Goal: Book appointment/travel/reservation

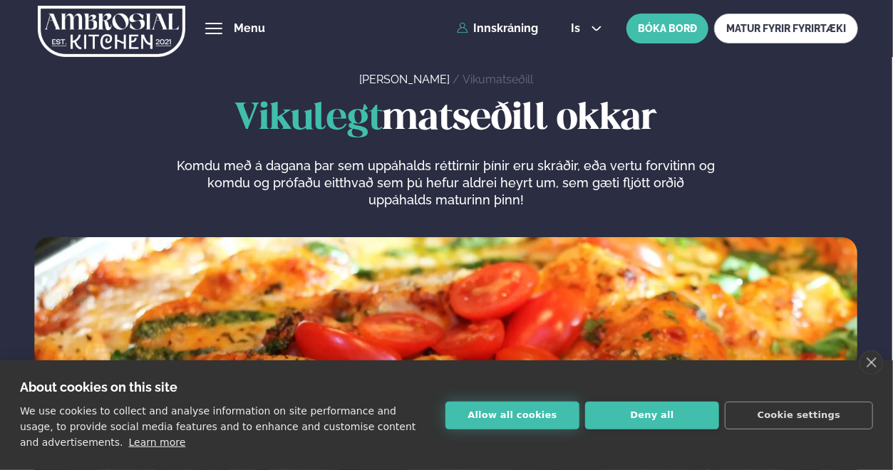
click at [531, 419] on button "Allow all cookies" at bounding box center [512, 416] width 134 height 28
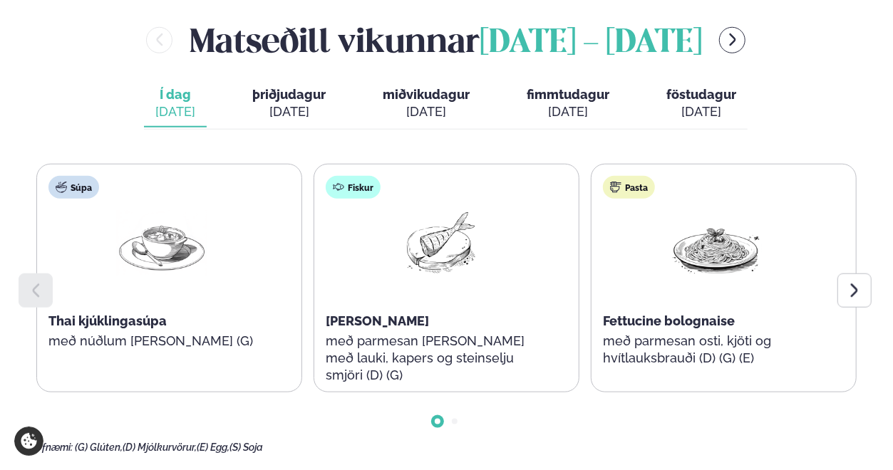
scroll to position [641, 0]
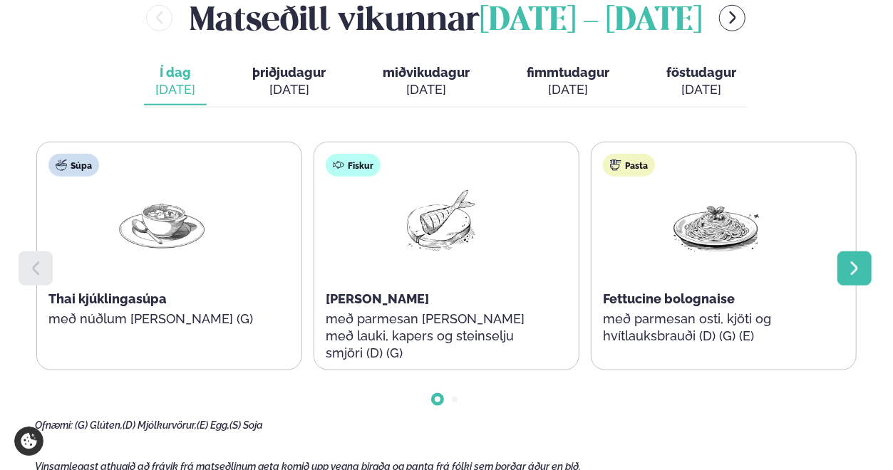
click at [862, 275] on icon at bounding box center [854, 268] width 17 height 17
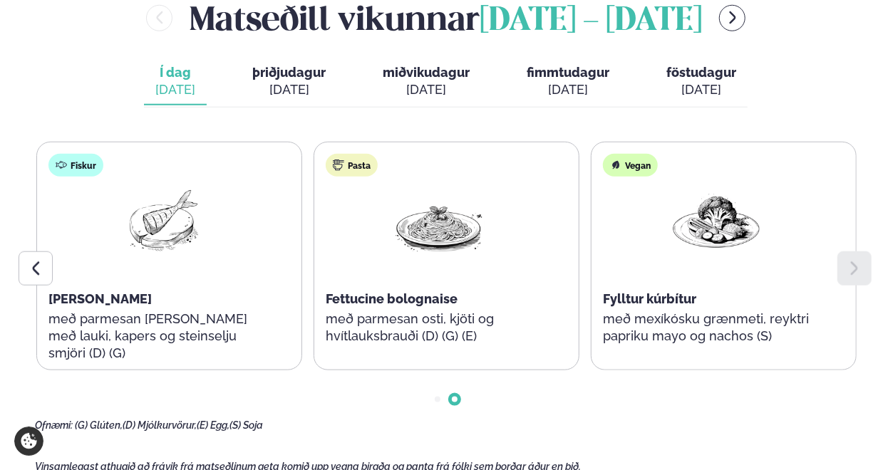
click at [290, 66] on span "þriðjudagur" at bounding box center [288, 72] width 73 height 15
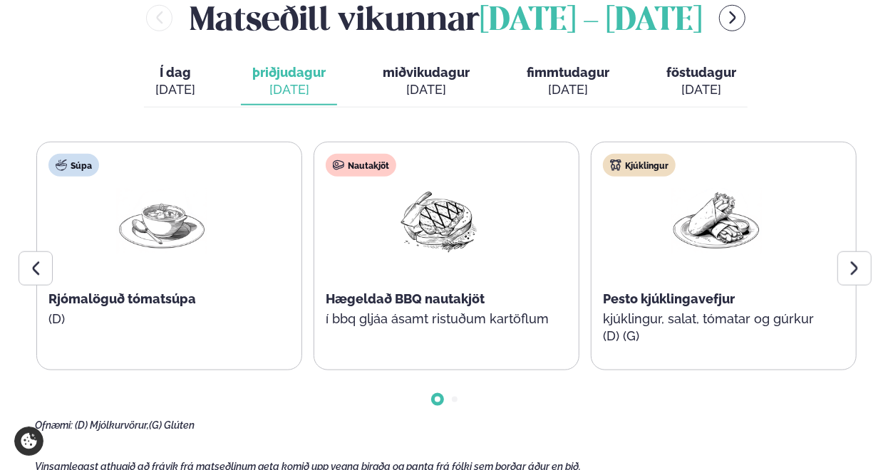
click at [408, 81] on button "miðvikudagur mið. [DATE]" at bounding box center [426, 81] width 110 height 47
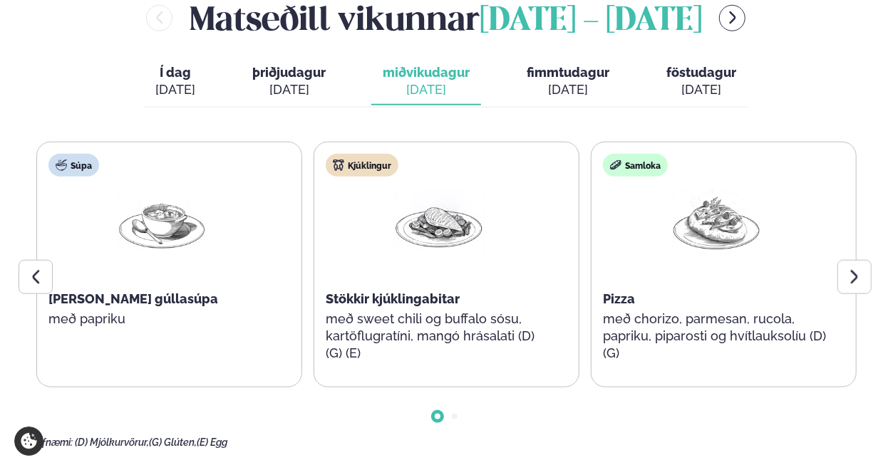
click at [302, 89] on div "[DATE]" at bounding box center [288, 89] width 73 height 17
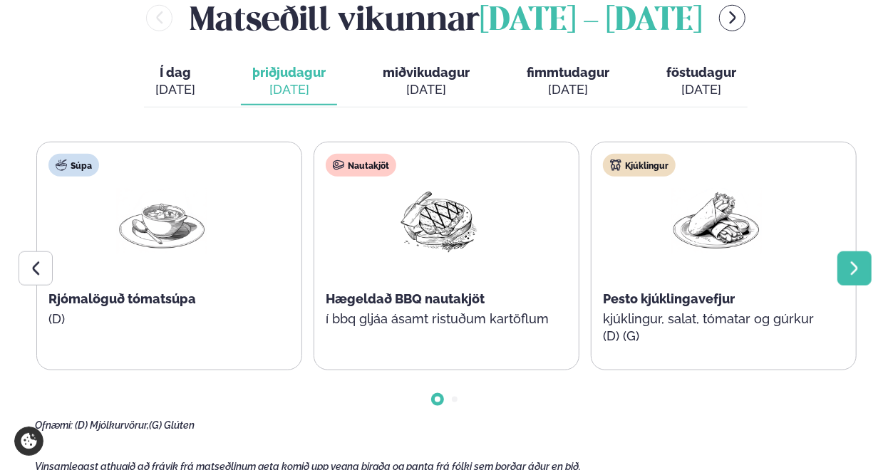
click at [855, 274] on icon at bounding box center [854, 268] width 17 height 17
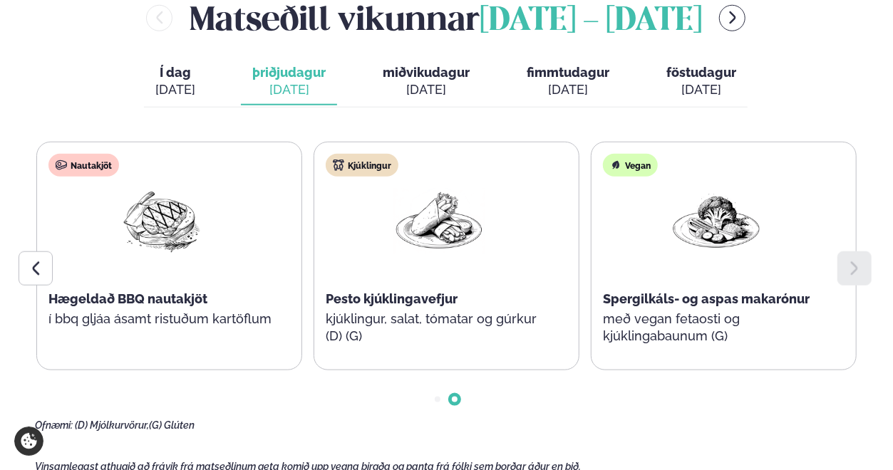
click at [424, 80] on button "miðvikudagur mið. [DATE]" at bounding box center [426, 81] width 110 height 47
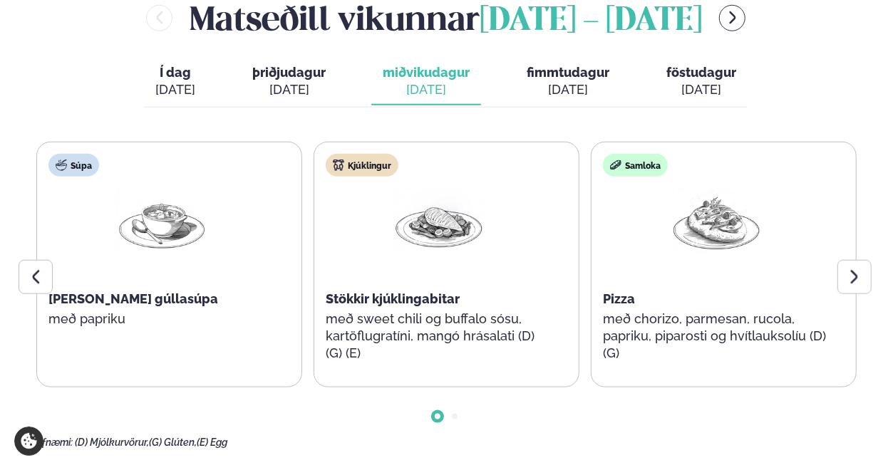
click at [567, 81] on button "fimmtudagur fim. [DATE]" at bounding box center [567, 81] width 105 height 47
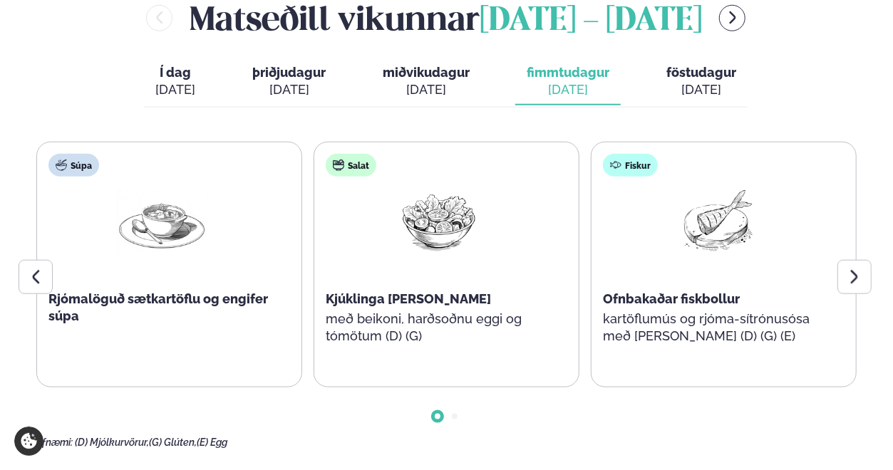
click at [723, 95] on div "[DATE]" at bounding box center [701, 89] width 70 height 17
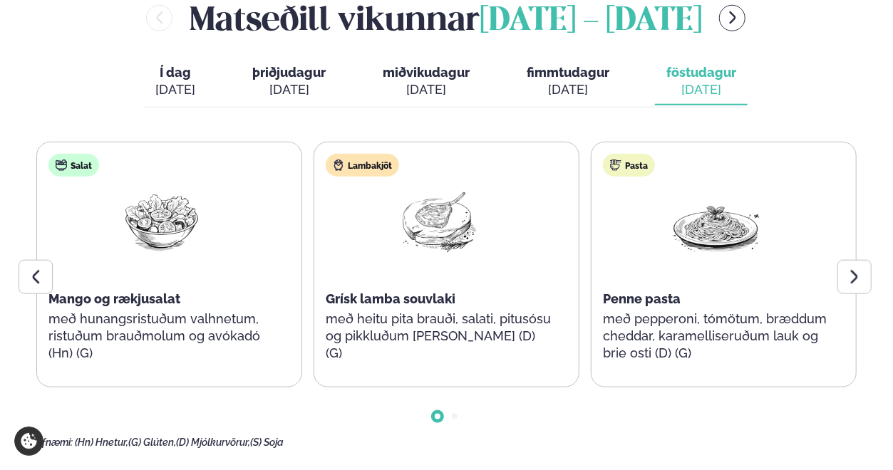
click at [420, 86] on div "[DATE]" at bounding box center [426, 89] width 87 height 17
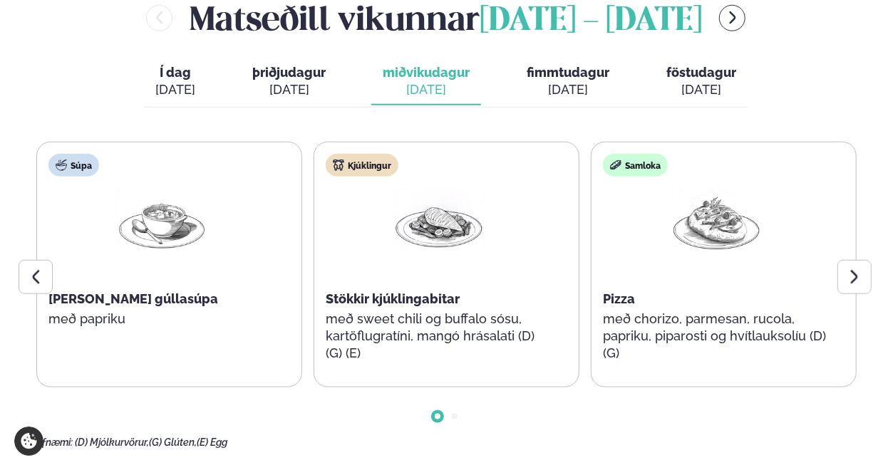
click at [309, 93] on div "[DATE]" at bounding box center [288, 89] width 73 height 17
